Goal: Communication & Community: Share content

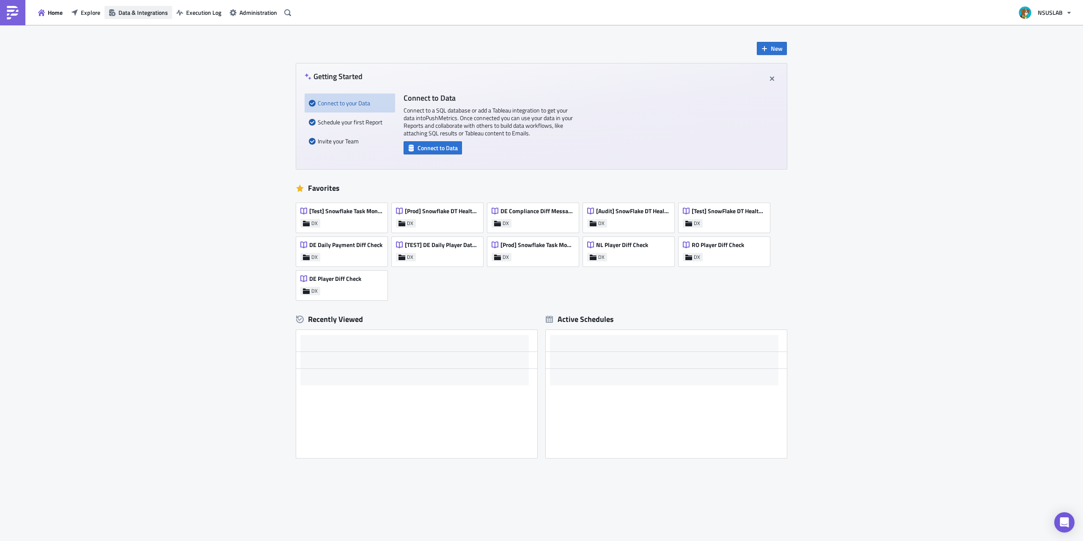
click at [126, 9] on span "Data & Integrations" at bounding box center [143, 12] width 50 height 9
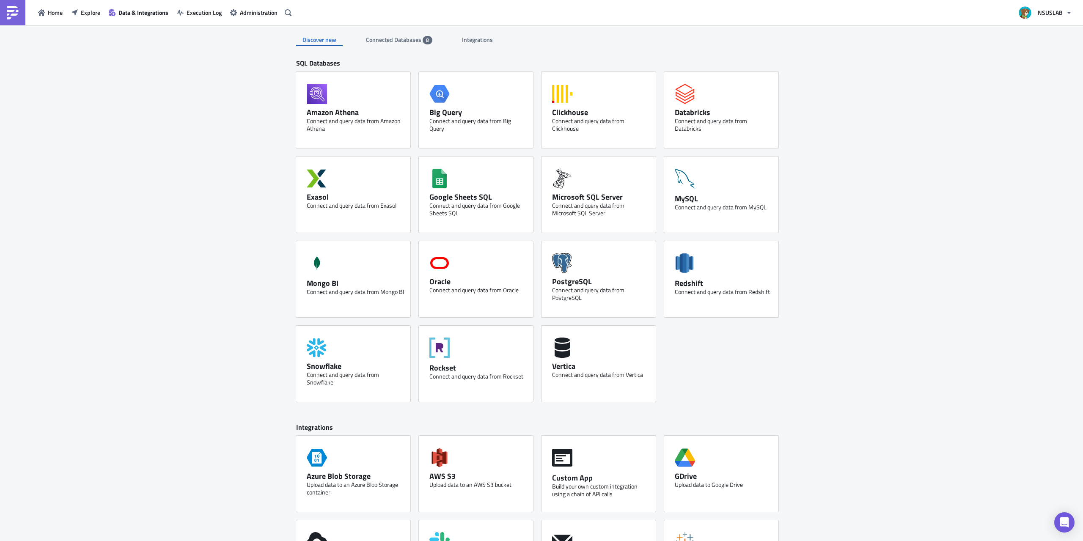
click at [399, 35] on span "Connected Databases" at bounding box center [394, 39] width 57 height 9
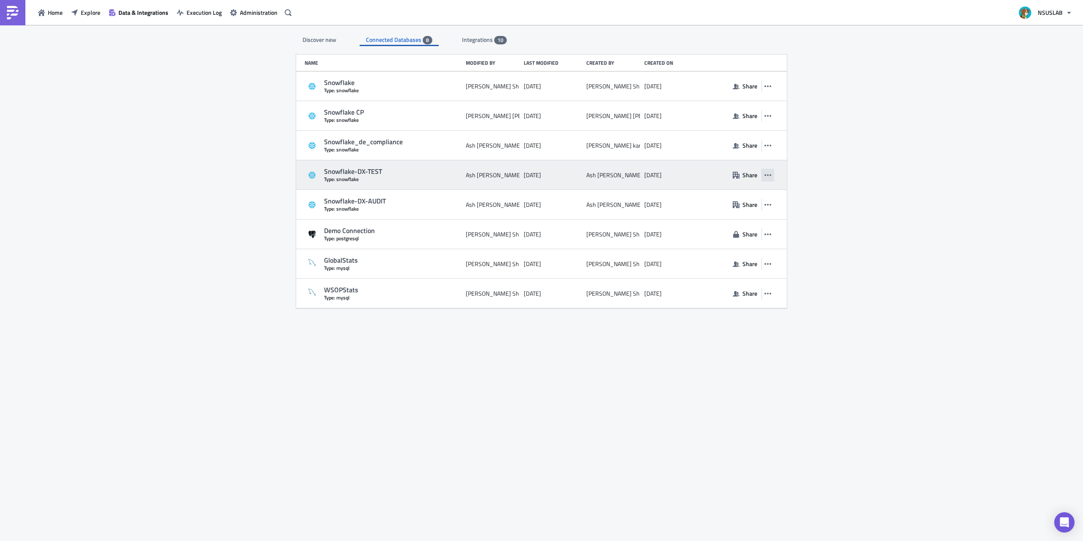
click at [771, 173] on icon "button" at bounding box center [768, 175] width 7 height 7
click at [751, 175] on span "Share" at bounding box center [750, 175] width 15 height 9
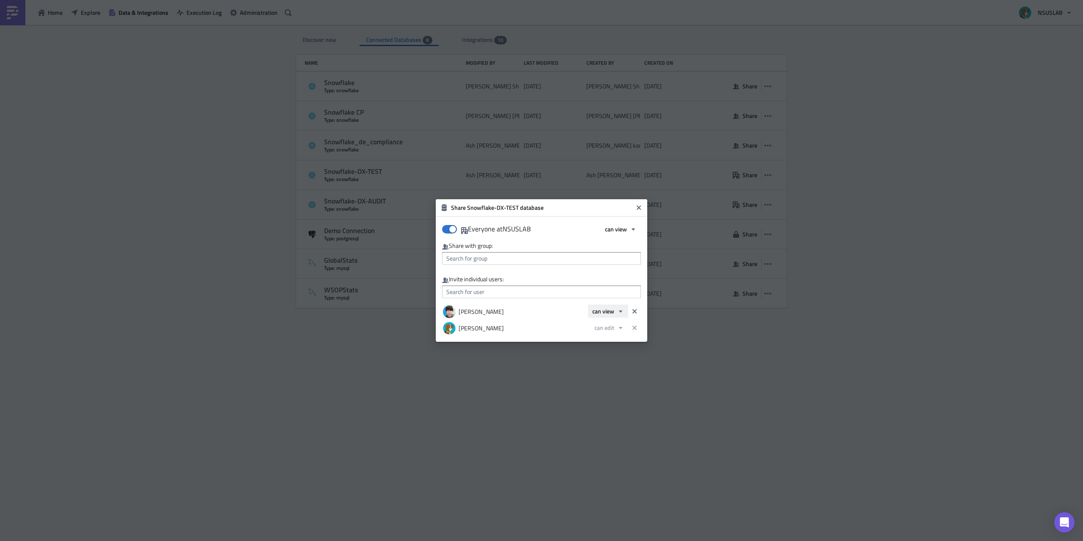
click at [610, 314] on span "can view" at bounding box center [603, 311] width 22 height 9
click at [608, 351] on div "can edit" at bounding box center [628, 351] width 70 height 8
click at [639, 211] on icon "Close" at bounding box center [639, 207] width 7 height 7
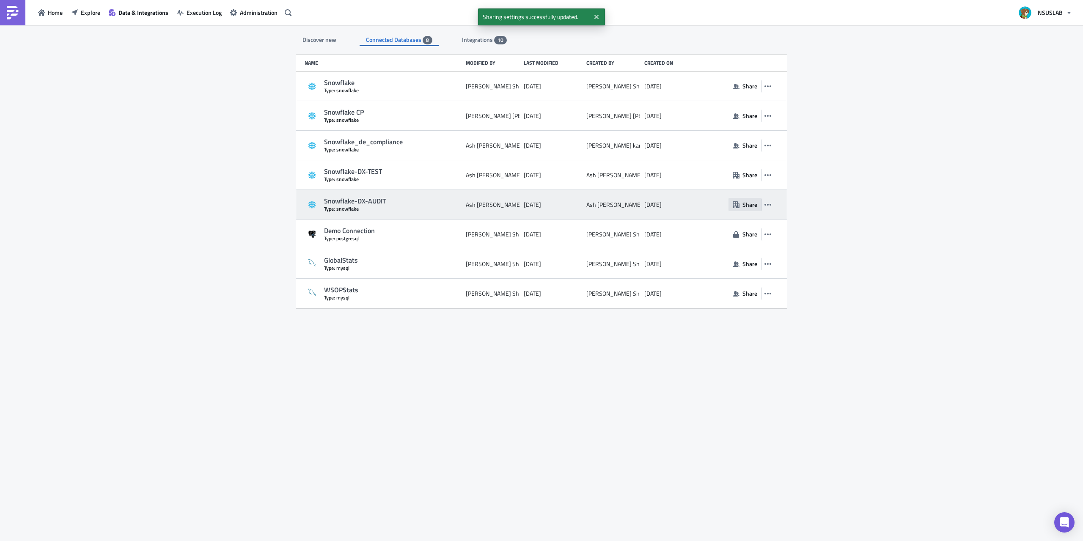
click at [750, 206] on span "Share" at bounding box center [750, 204] width 15 height 9
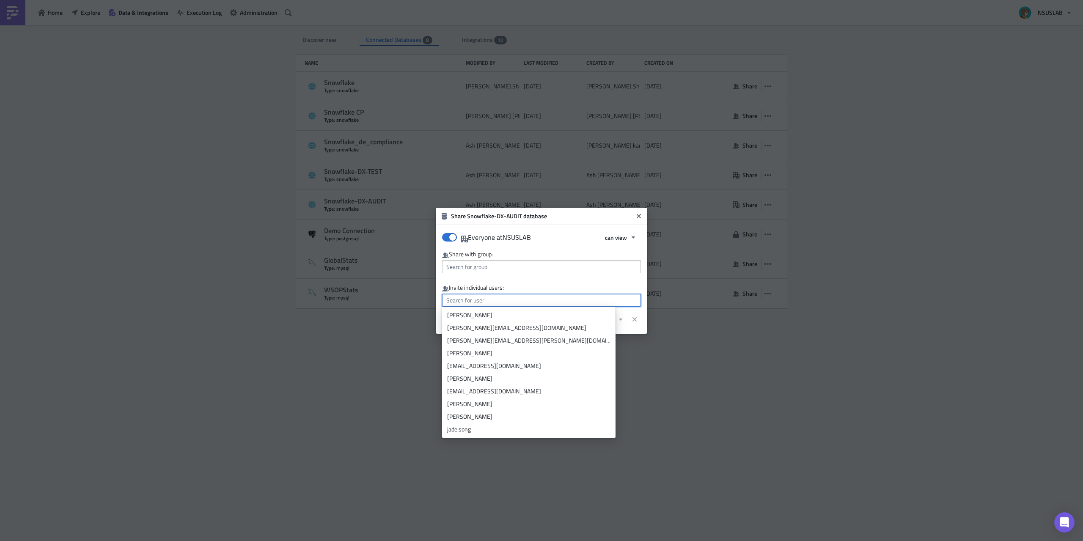
click at [538, 301] on input "text" at bounding box center [541, 300] width 199 height 13
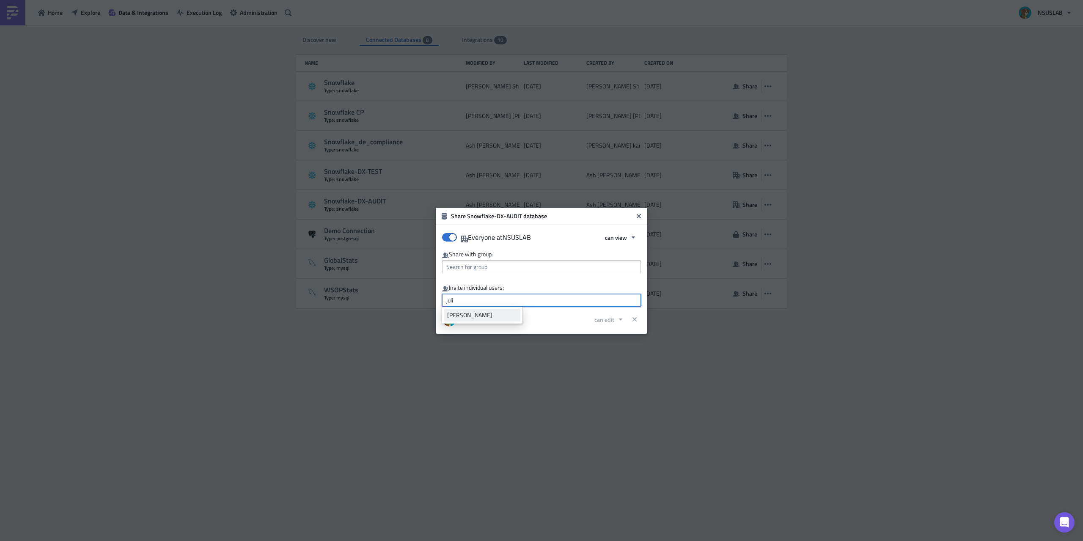
click at [480, 308] on body "Home Explore Data & Integrations Execution Log Administration NSUSLAB Discover …" at bounding box center [541, 271] width 1083 height 542
click at [476, 314] on div "[PERSON_NAME]" at bounding box center [482, 315] width 70 height 8
type input "[PERSON_NAME]"
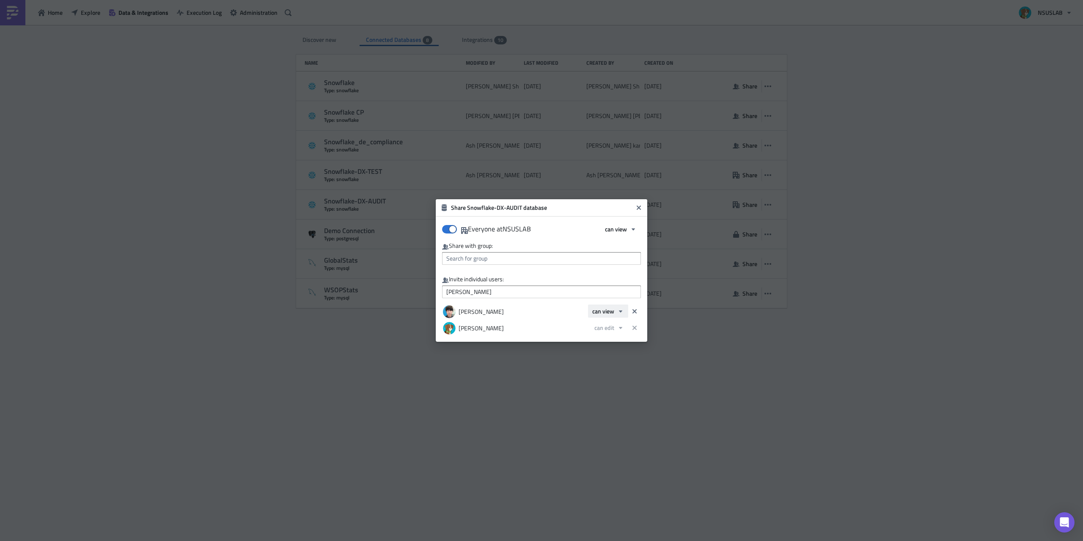
click at [621, 315] on button "can view" at bounding box center [608, 311] width 40 height 13
click at [622, 350] on div "can edit" at bounding box center [628, 351] width 70 height 8
click at [638, 208] on icon "Close" at bounding box center [639, 208] width 4 height 4
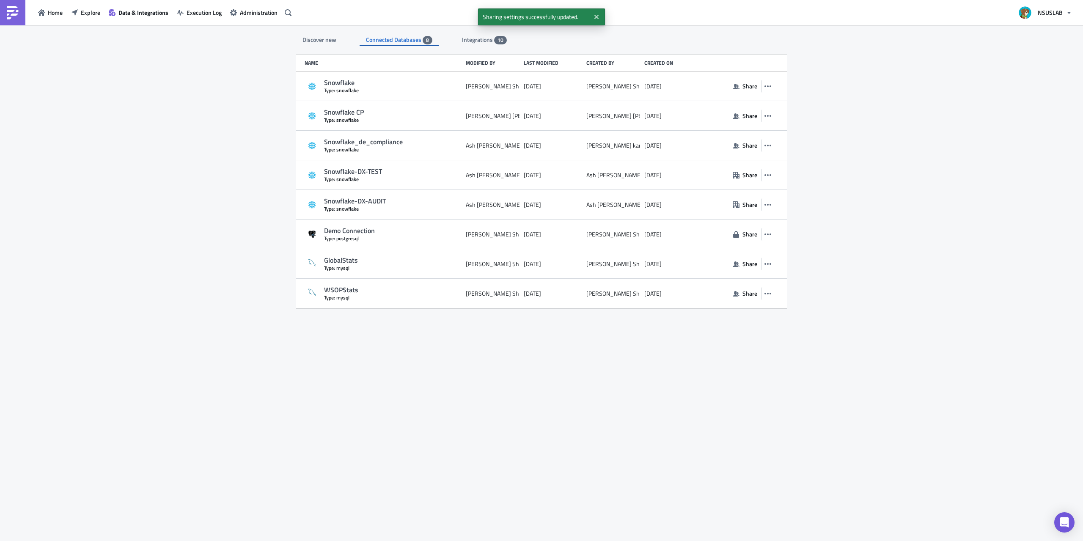
click at [693, 363] on div "Discover new Connected Databases 8 Integrations 10 SQL Databases Amazon Athena …" at bounding box center [542, 284] width 508 height 518
click at [808, 388] on div "Discover new Connected Databases 8 Integrations 10 SQL Databases Amazon Athena …" at bounding box center [541, 284] width 1083 height 518
